Goal: Find specific page/section: Find specific page/section

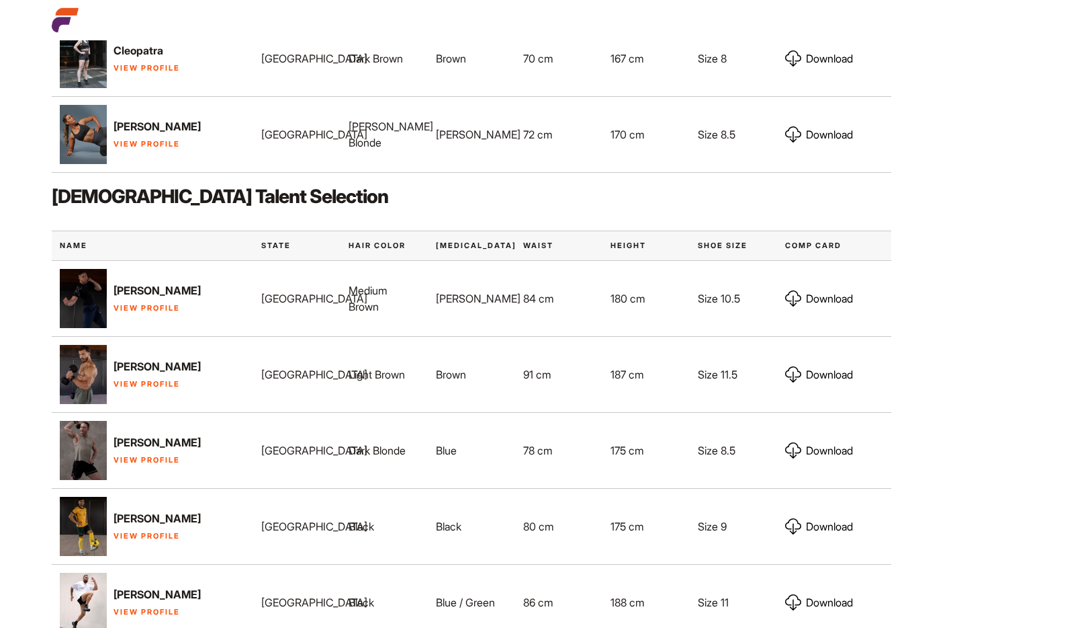
scroll to position [872, 0]
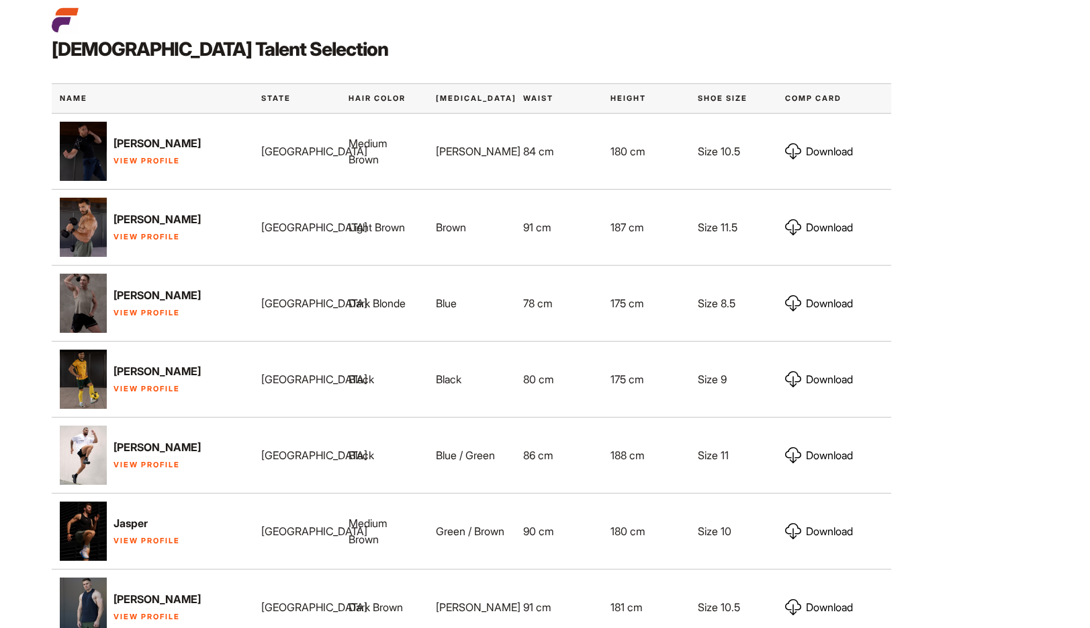
click at [133, 241] on link "View Profile" at bounding box center [147, 236] width 67 height 9
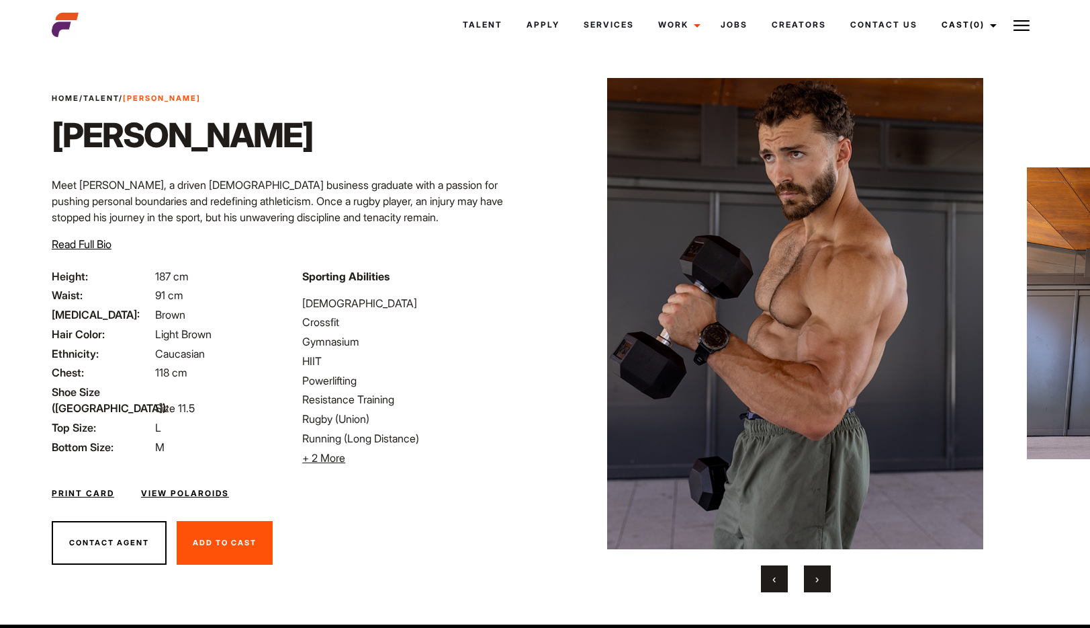
scroll to position [31, 0]
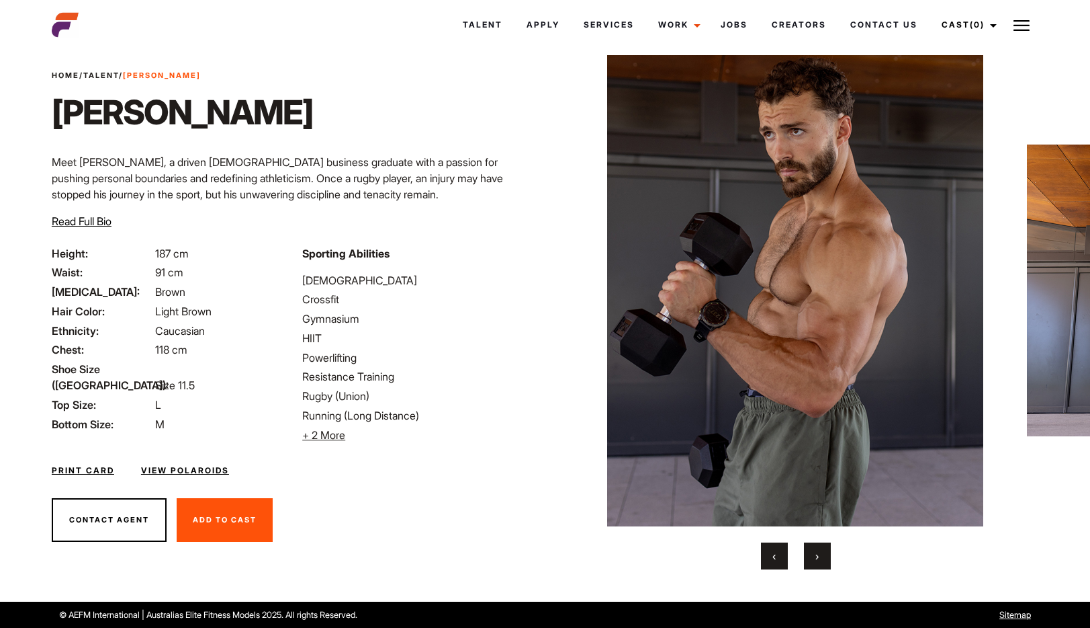
click at [820, 550] on button "›" at bounding box center [817, 555] width 27 height 27
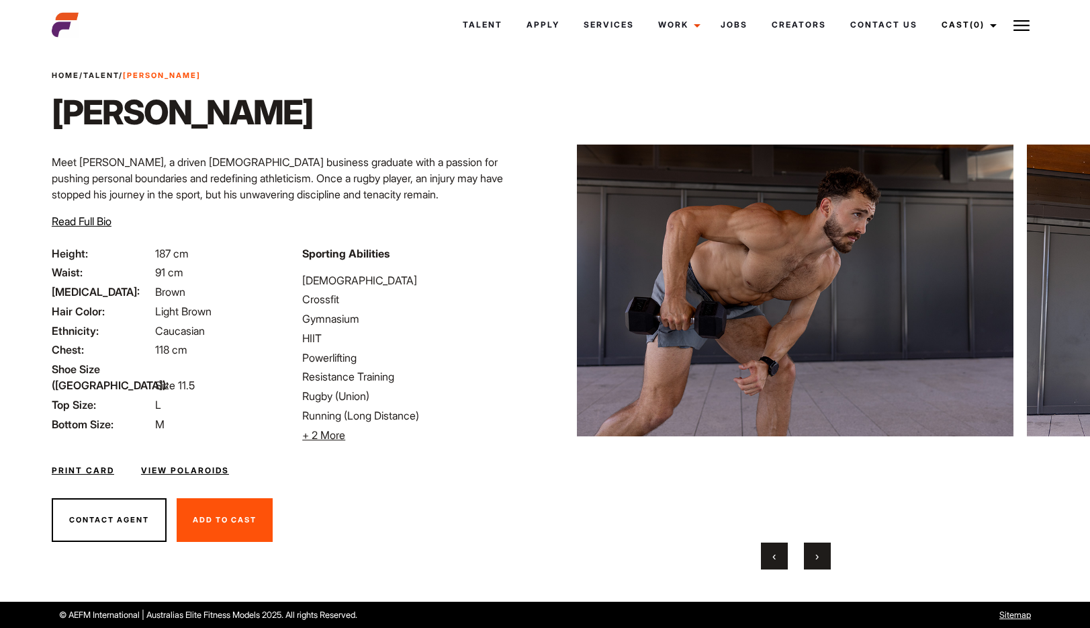
click at [820, 550] on button "›" at bounding box center [817, 555] width 27 height 27
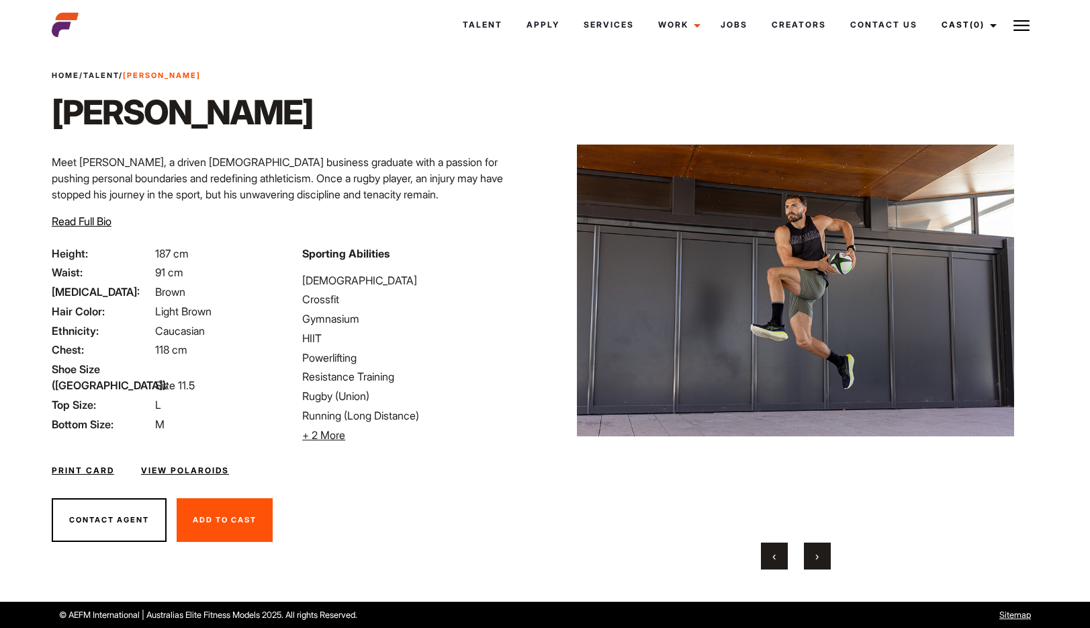
click at [820, 550] on button "›" at bounding box center [817, 555] width 27 height 27
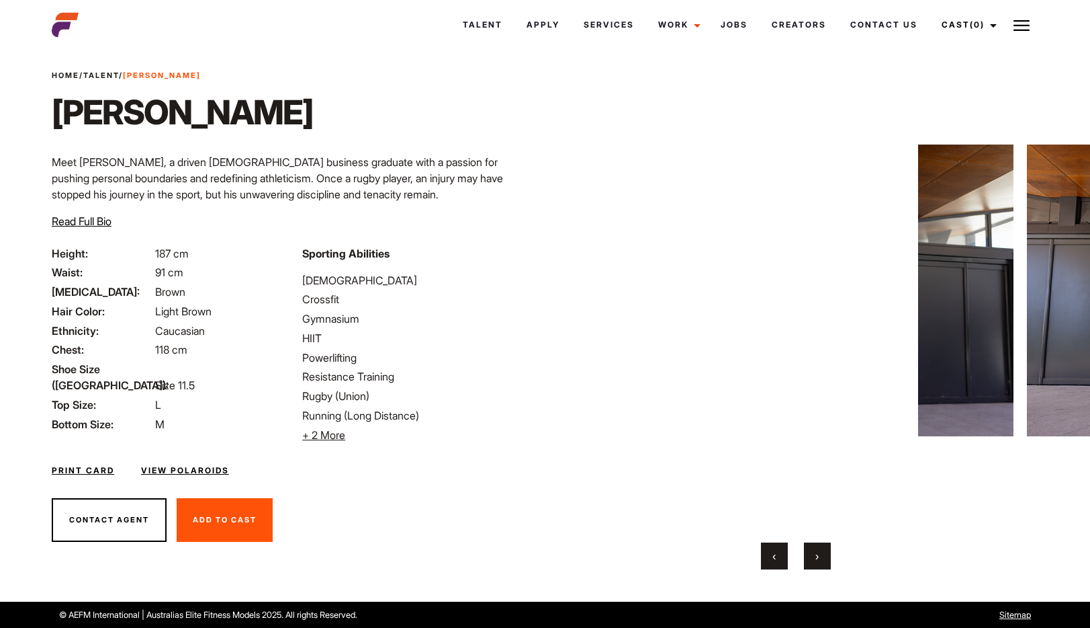
click at [820, 550] on button "›" at bounding box center [817, 555] width 27 height 27
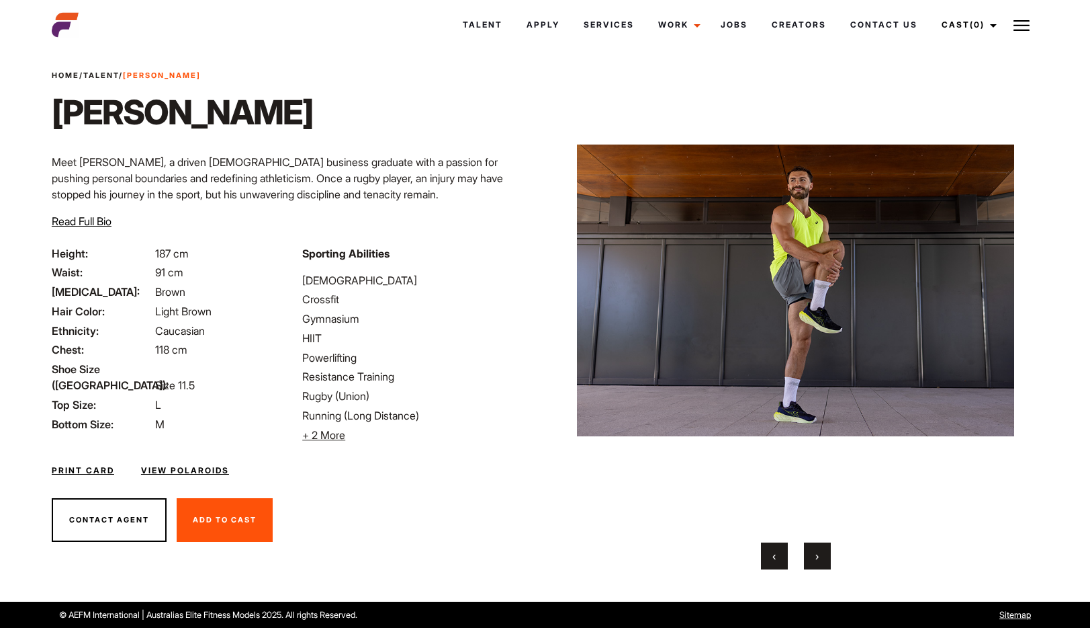
click at [820, 550] on button "›" at bounding box center [817, 555] width 27 height 27
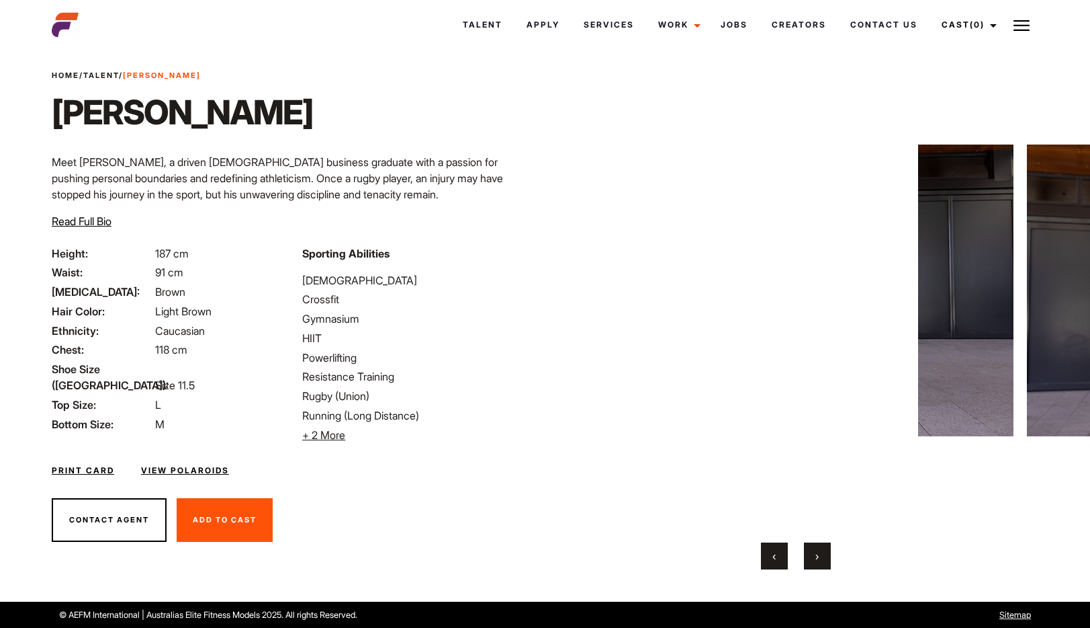
click at [820, 550] on button "›" at bounding box center [817, 555] width 27 height 27
